Goal: Information Seeking & Learning: Check status

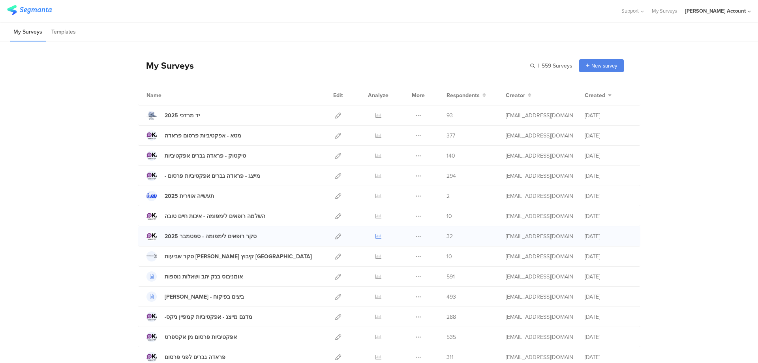
click at [375, 236] on icon at bounding box center [378, 236] width 6 height 6
